Goal: Information Seeking & Learning: Understand process/instructions

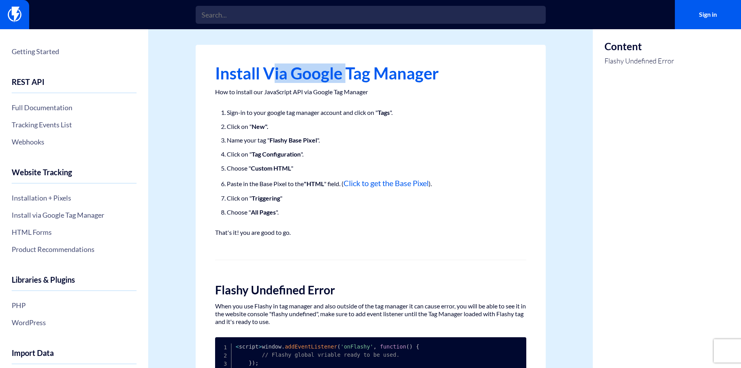
drag, startPoint x: 271, startPoint y: 76, endPoint x: 350, endPoint y: 76, distance: 79.0
click at [350, 76] on h1 "Install via Google Tag Manager" at bounding box center [370, 73] width 311 height 18
click at [291, 120] on ol "Sign-in to your google tag manager account and click on " Tags ". Click on " Ne…" at bounding box center [371, 161] width 288 height 109
click at [32, 234] on link "HTML Forms" at bounding box center [74, 231] width 125 height 13
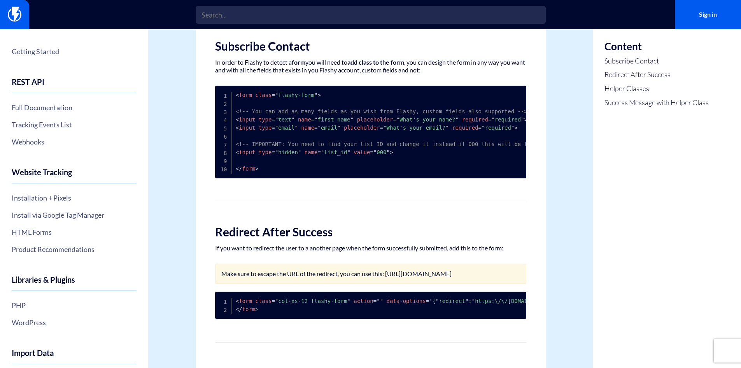
scroll to position [102, 0]
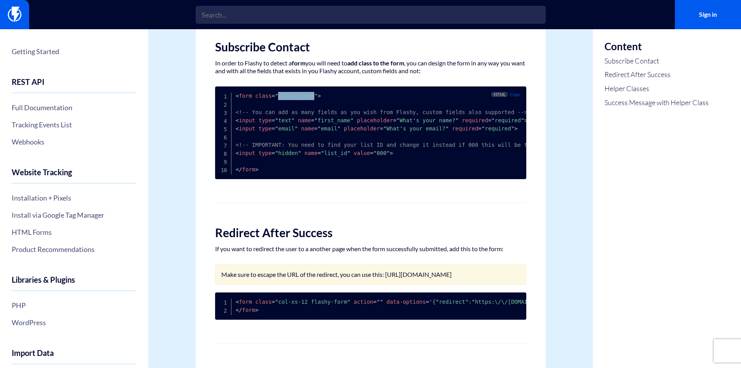
drag, startPoint x: 273, startPoint y: 96, endPoint x: 303, endPoint y: 96, distance: 30.0
click at [307, 96] on span "= " flashy-form "" at bounding box center [295, 96] width 46 height 6
copy span "flashy-form"
